Goal: Task Accomplishment & Management: Complete application form

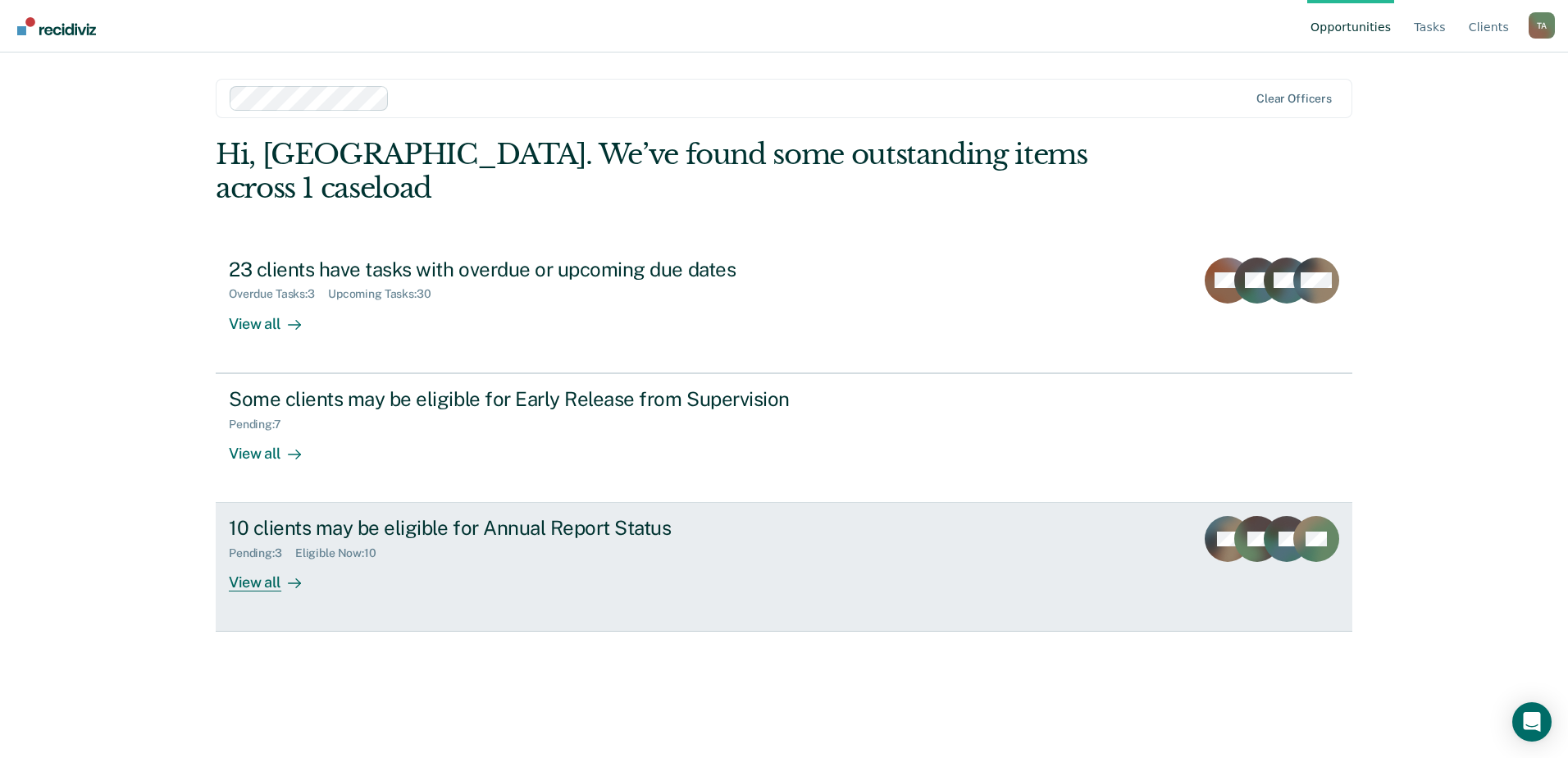
click at [277, 561] on div "View all" at bounding box center [275, 577] width 92 height 32
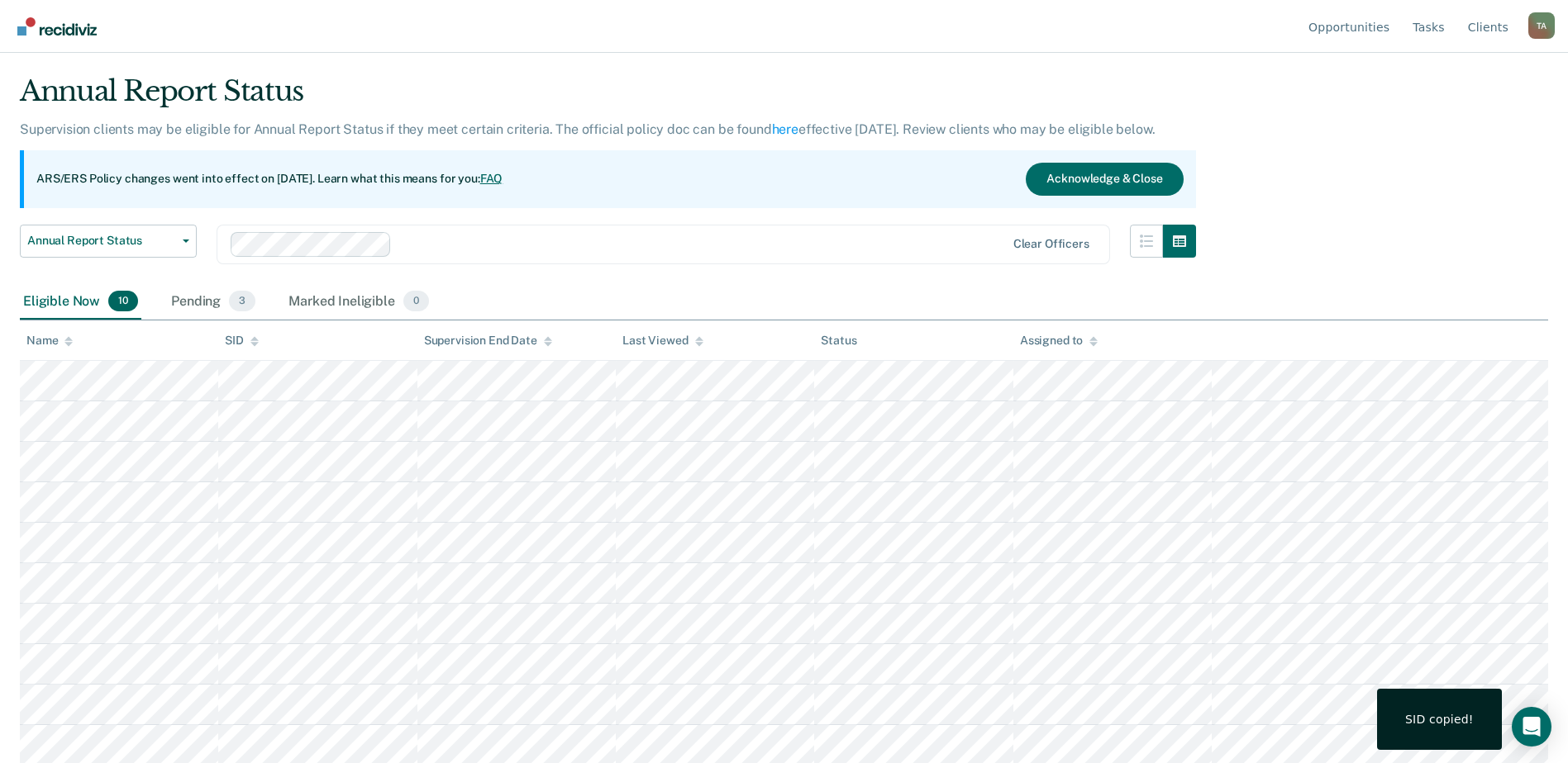
scroll to position [42, 0]
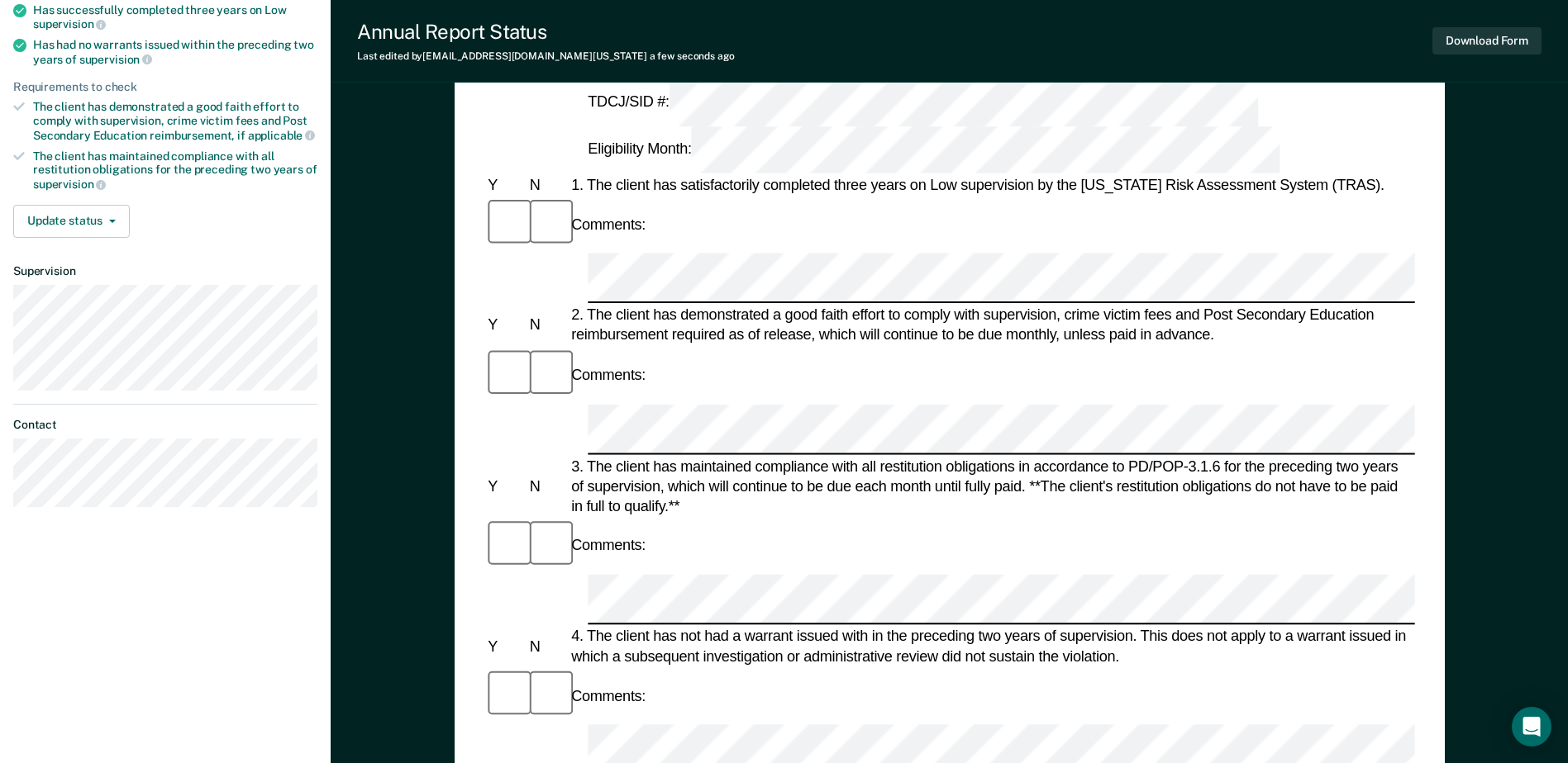
scroll to position [247, 0]
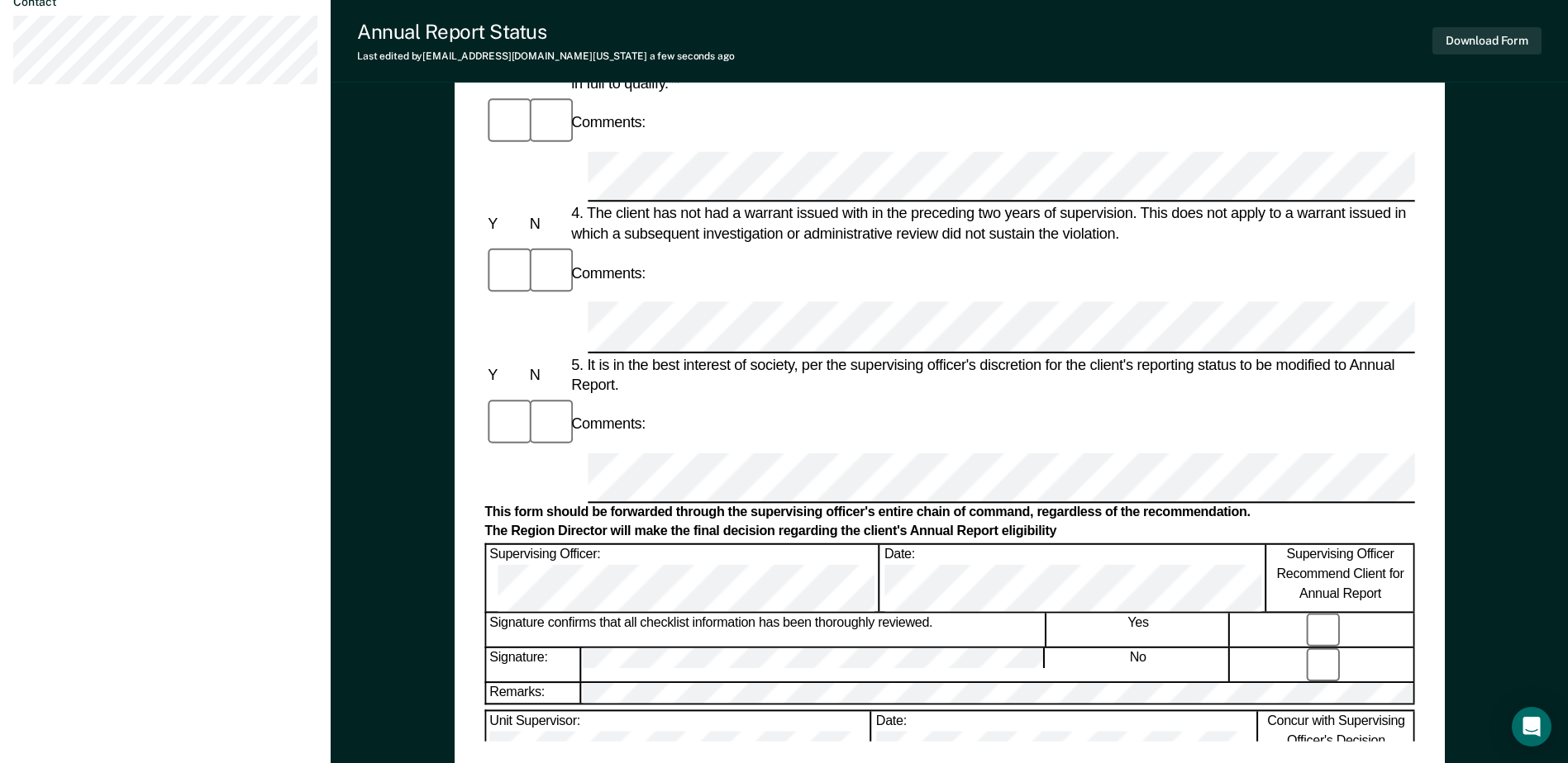
scroll to position [661, 0]
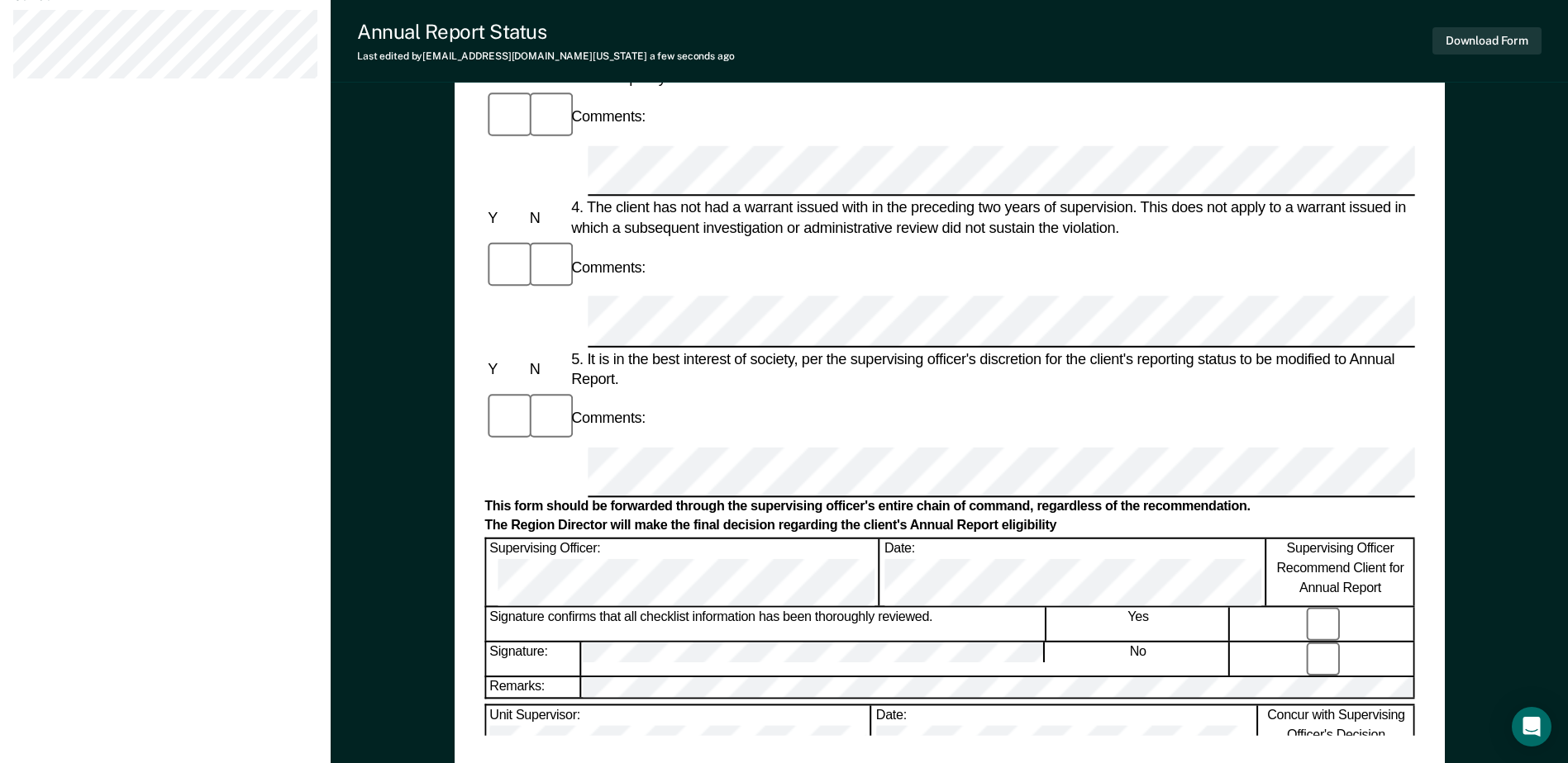
click at [595, 265] on form "Annual Reporting Checklist, Recommendation, and Determination Form Clients who …" at bounding box center [949, 448] width 930 height 1884
click at [573, 706] on div "Unit Supervisor:" at bounding box center [678, 740] width 384 height 67
click at [805, 705] on div "Unit Supervisor: Date: Concur with Supervising Officer's Decision" at bounding box center [949, 739] width 930 height 69
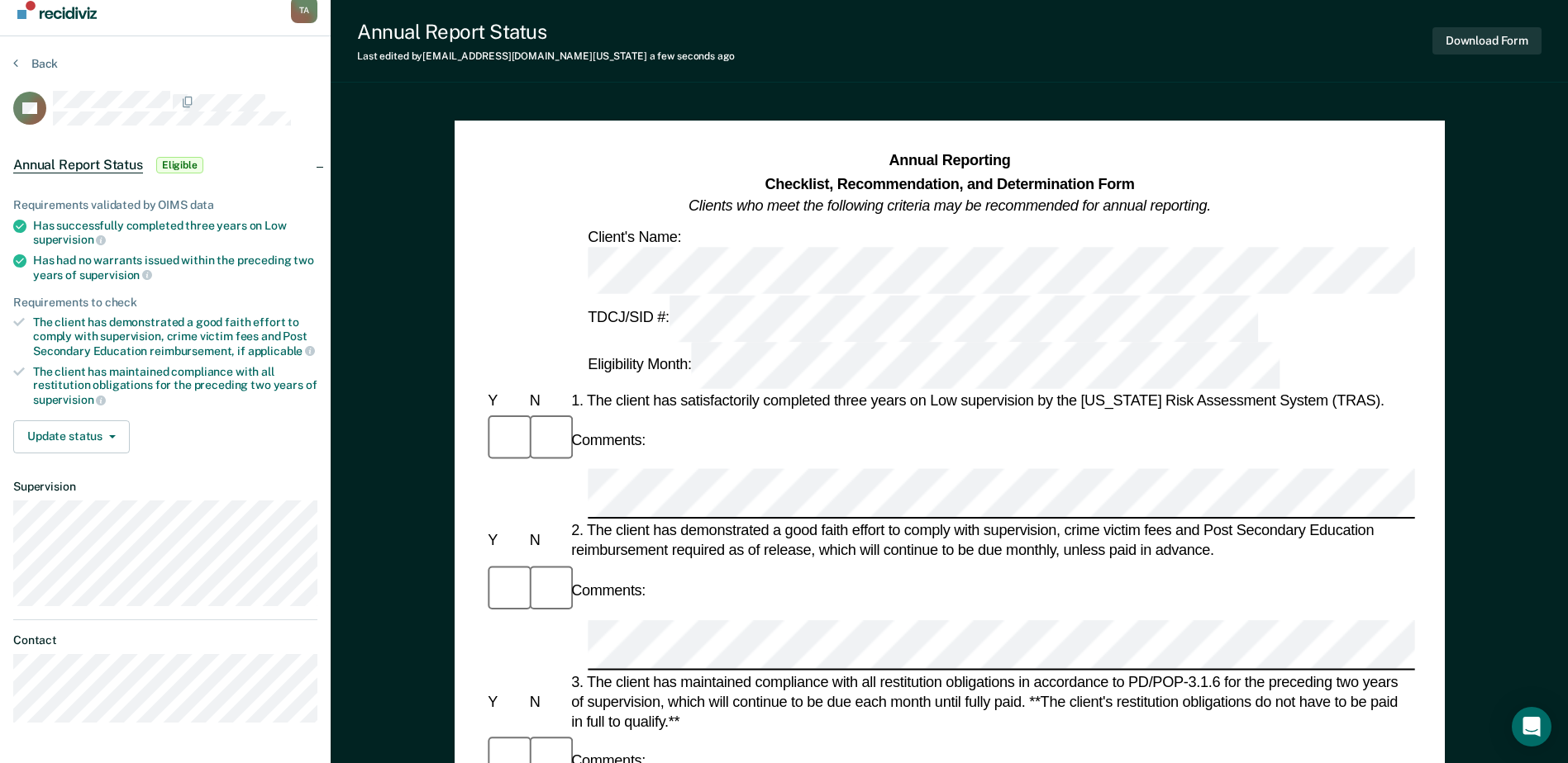
scroll to position [0, 0]
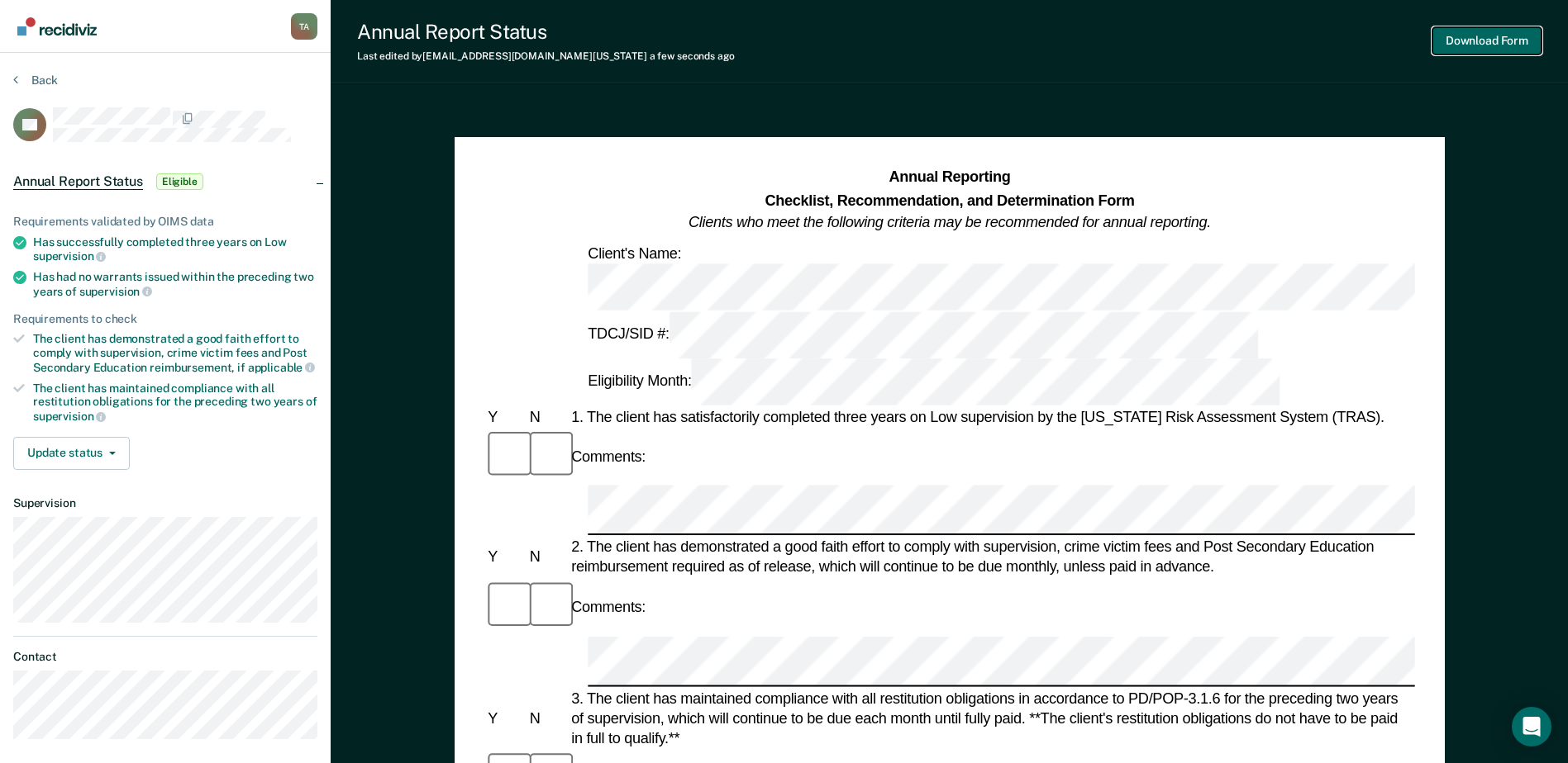
click at [1488, 37] on button "Download Form" at bounding box center [1486, 41] width 109 height 27
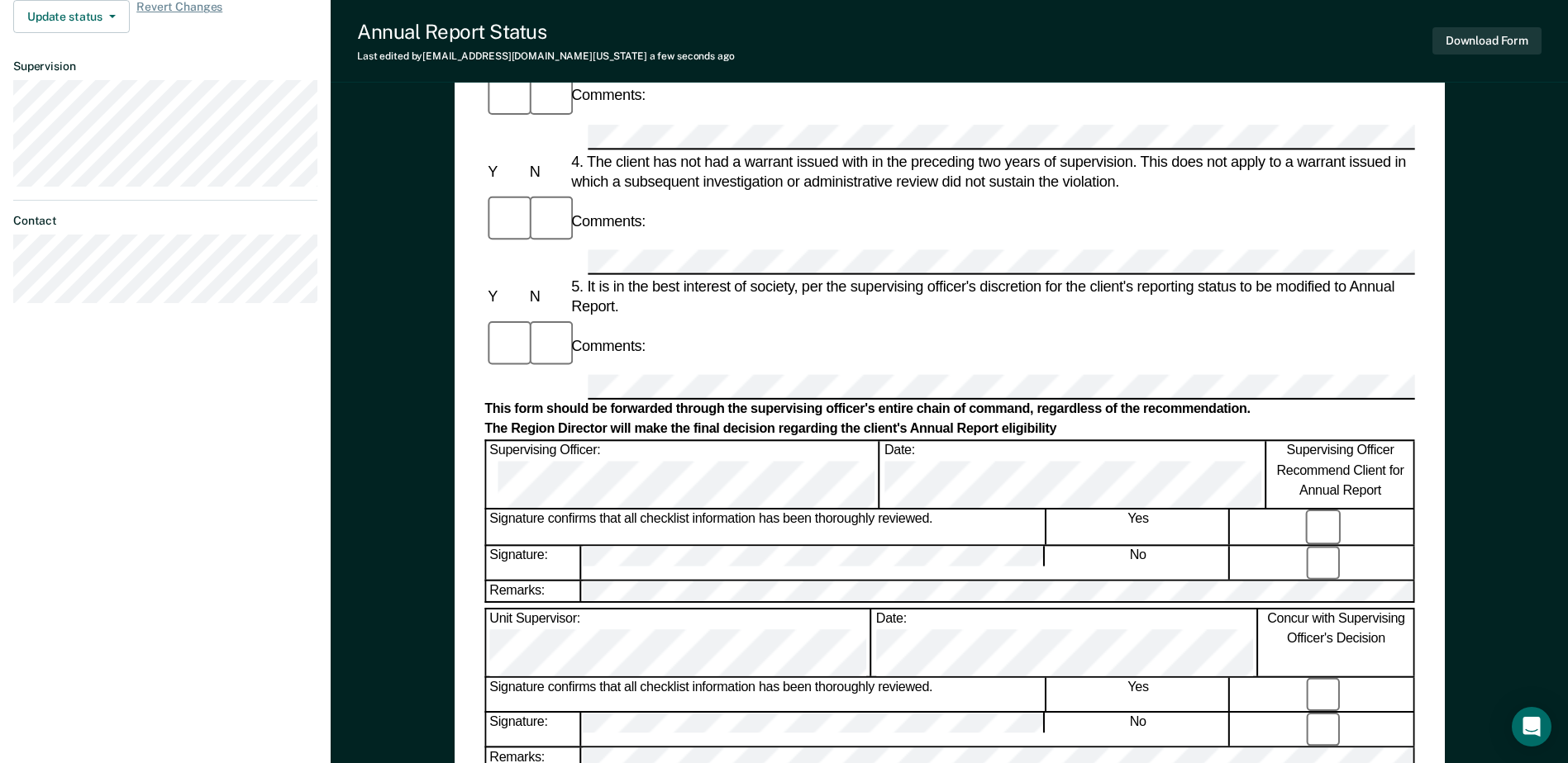
scroll to position [462, 0]
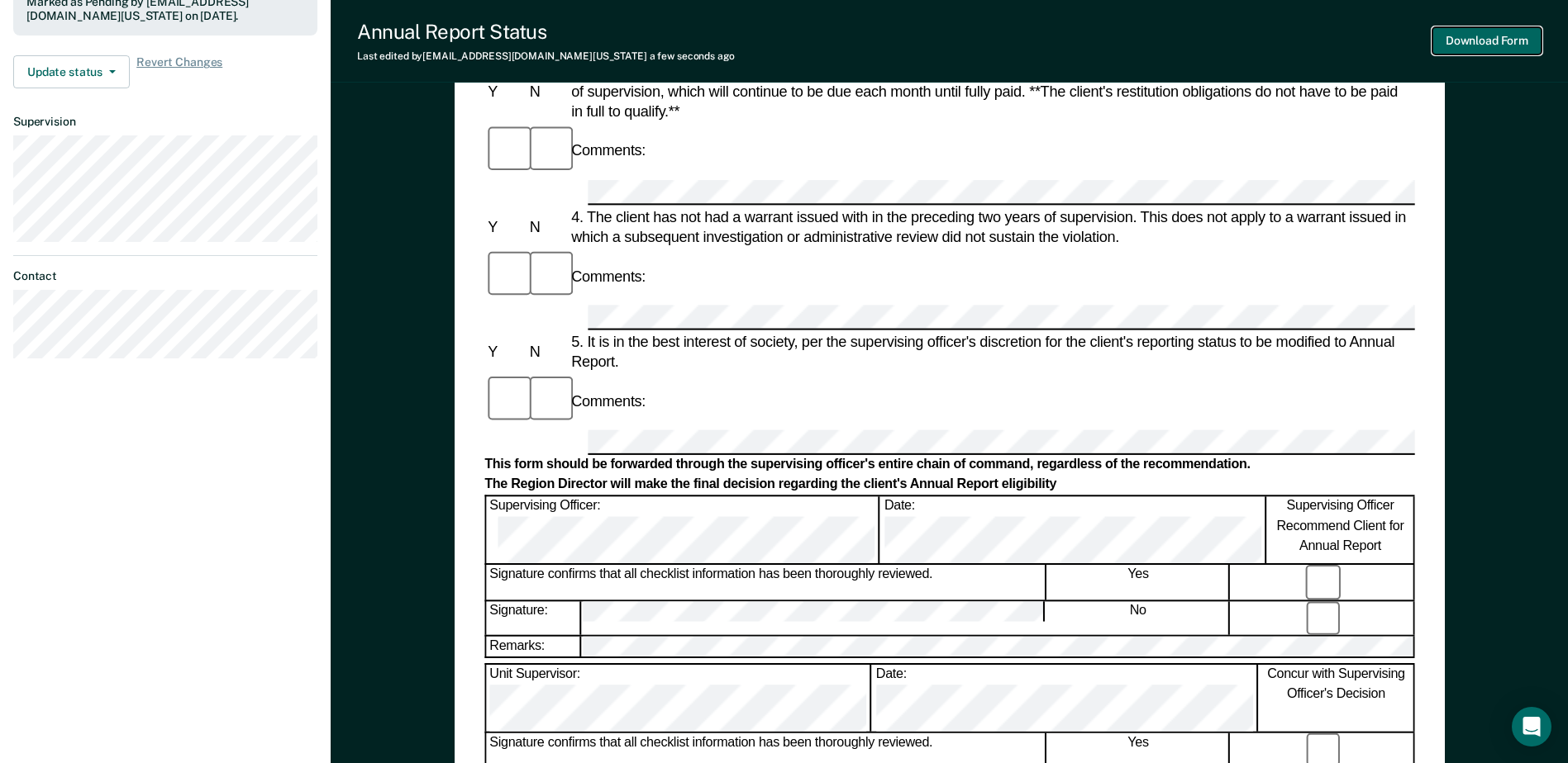
click at [1487, 47] on button "Download Form" at bounding box center [1486, 41] width 109 height 27
